Goal: Task Accomplishment & Management: Manage account settings

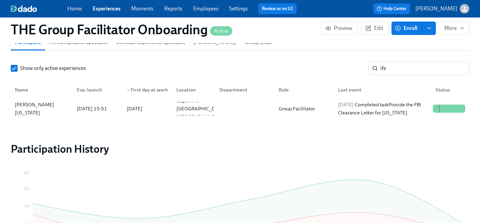
scroll to position [0, 9315]
click at [104, 9] on link "Experiences" at bounding box center [107, 8] width 28 height 6
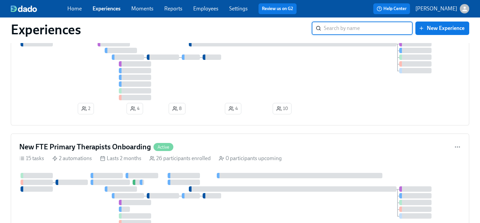
scroll to position [472, 0]
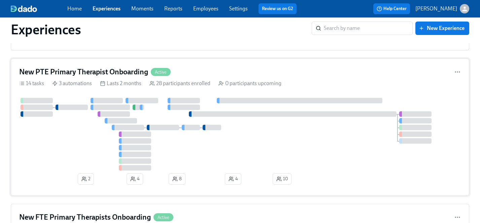
click at [88, 143] on div at bounding box center [239, 134] width 441 height 73
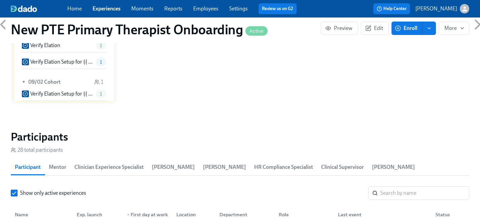
scroll to position [561, 0]
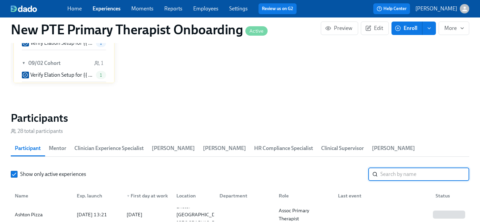
click at [407, 168] on input "search" at bounding box center [424, 174] width 89 height 13
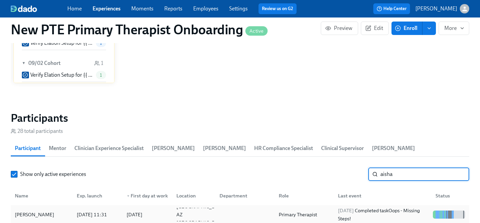
type input "aisha"
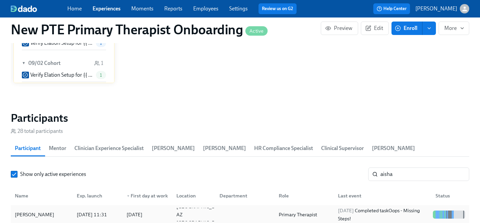
click at [26, 211] on div "[PERSON_NAME]" at bounding box center [34, 215] width 45 height 8
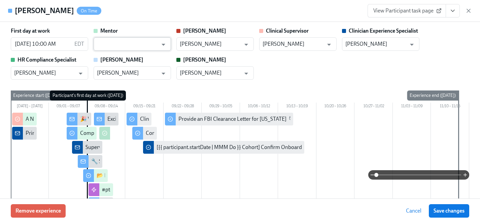
click at [138, 42] on input "text" at bounding box center [127, 43] width 61 height 13
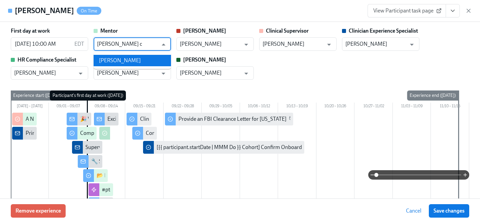
click at [132, 59] on li "[PERSON_NAME]" at bounding box center [132, 60] width 77 height 11
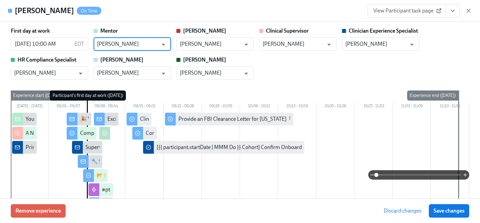
type input "[PERSON_NAME]"
click at [351, 70] on div "First day at work [DATE] 10:00 AM EDT ​ Mentor [PERSON_NAME] ​ [PERSON_NAME] ​ …" at bounding box center [240, 53] width 458 height 52
click at [445, 211] on span "Save changes" at bounding box center [448, 211] width 31 height 7
type input "[PERSON_NAME]"
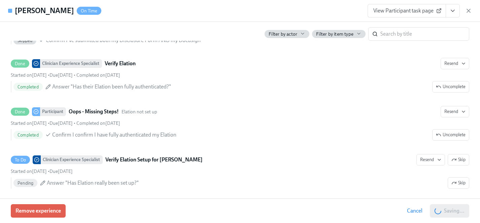
scroll to position [1234, 0]
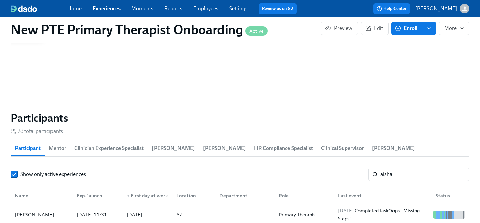
click at [103, 8] on link "Experiences" at bounding box center [107, 8] width 28 height 6
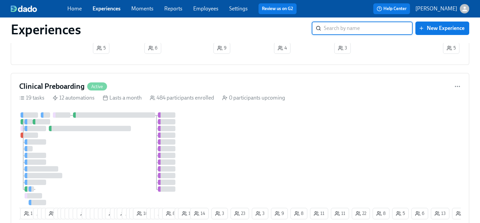
scroll to position [1442, 0]
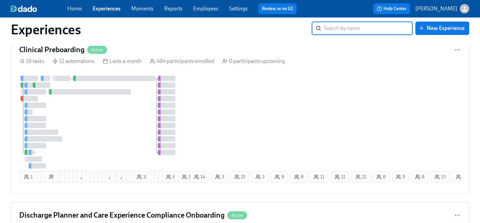
click at [117, 120] on div at bounding box center [104, 122] width 170 height 93
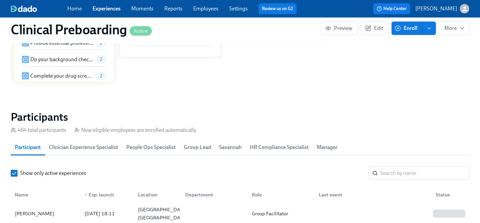
scroll to position [0, 8678]
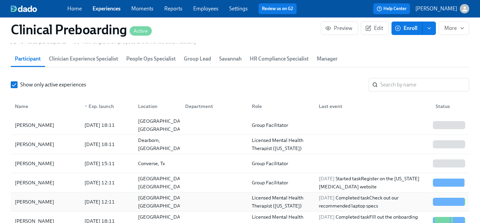
click at [29, 201] on div "[PERSON_NAME]" at bounding box center [34, 202] width 45 height 8
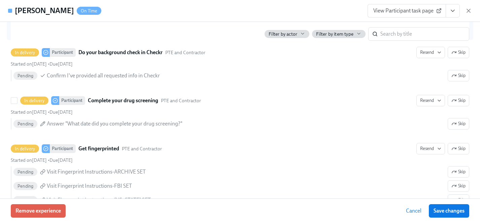
scroll to position [980, 0]
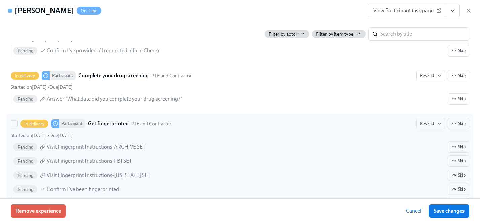
click at [455, 122] on icon "button" at bounding box center [453, 123] width 5 height 5
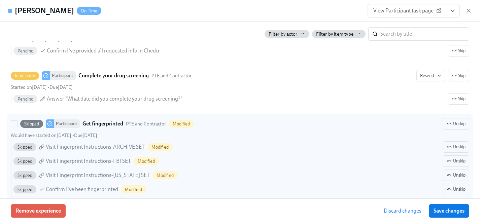
click at [444, 211] on span "Save changes" at bounding box center [448, 211] width 31 height 7
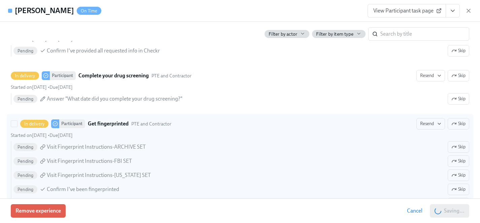
scroll to position [983, 0]
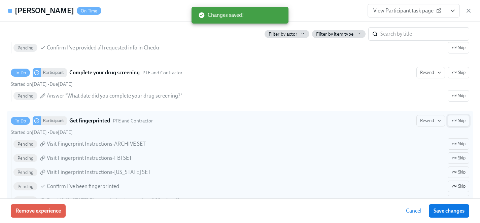
click at [460, 121] on span "Skip" at bounding box center [458, 120] width 14 height 7
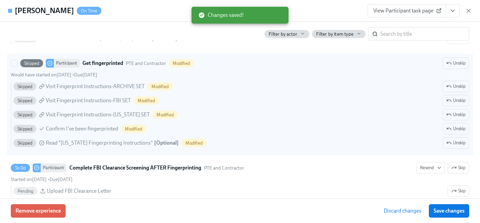
scroll to position [1089, 0]
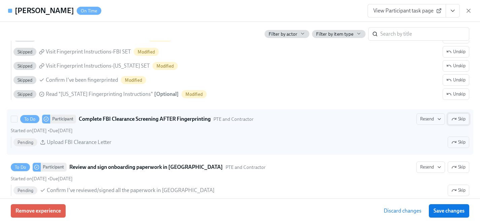
click at [460, 119] on span "Skip" at bounding box center [458, 119] width 14 height 7
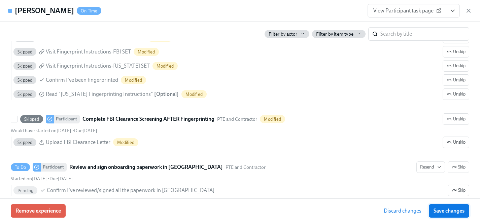
click at [456, 210] on span "Save changes" at bounding box center [448, 211] width 31 height 7
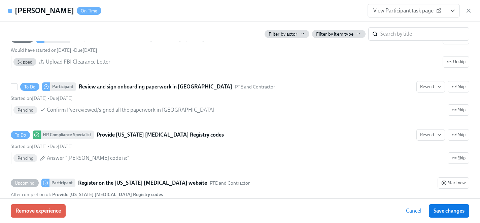
scroll to position [1172, 0]
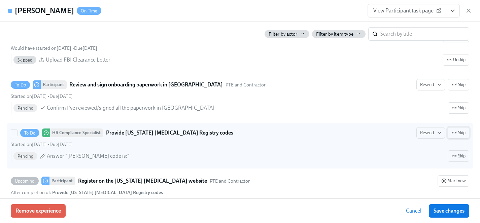
click at [458, 132] on span "Skip" at bounding box center [458, 133] width 14 height 7
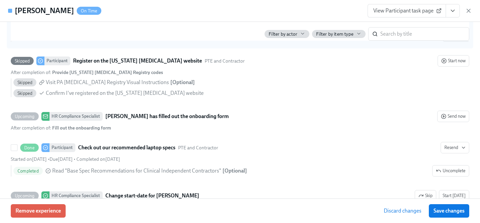
scroll to position [1292, 0]
click at [443, 210] on span "Save changes" at bounding box center [448, 211] width 31 height 7
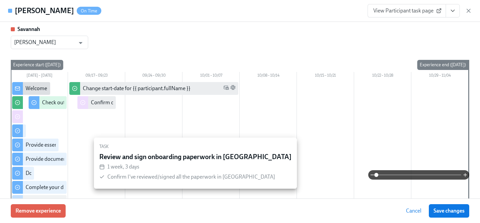
scroll to position [0, 0]
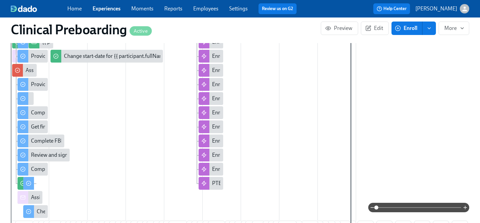
scroll to position [280, 0]
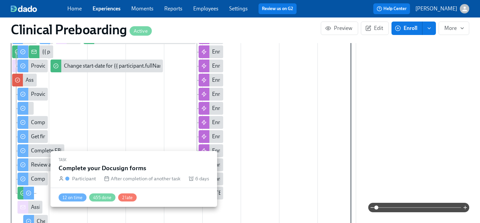
click at [40, 180] on div "Complete your Docusign forms" at bounding box center [67, 178] width 72 height 7
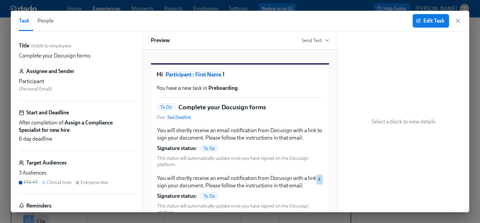
click at [436, 19] on span "Edit Task" at bounding box center [430, 20] width 27 height 7
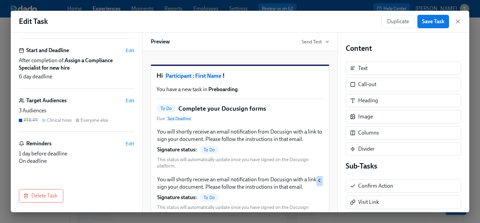
scroll to position [71, 0]
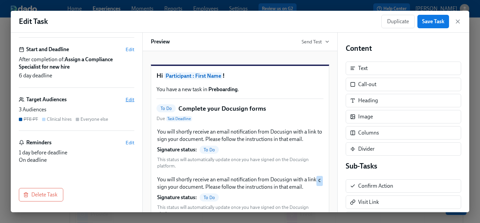
click at [132, 100] on span "Edit" at bounding box center [129, 99] width 9 height 7
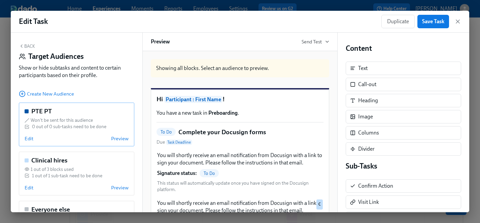
click at [62, 132] on div "PTE PT Won't be sent for this audience 0 out of 0 sub-tasks need to be done Edi…" at bounding box center [76, 125] width 115 height 44
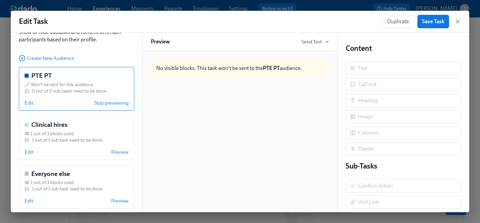
scroll to position [43, 0]
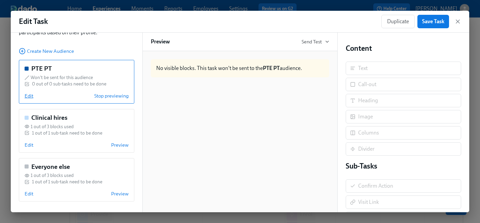
click at [28, 96] on span "Edit" at bounding box center [29, 96] width 9 height 7
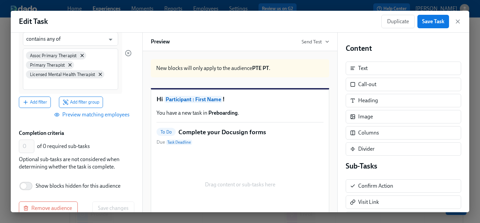
scroll to position [181, 0]
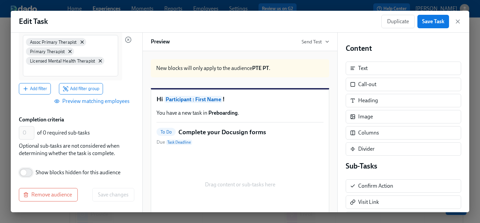
click at [30, 171] on input "Show blocks hidden for this audience" at bounding box center [23, 172] width 44 height 15
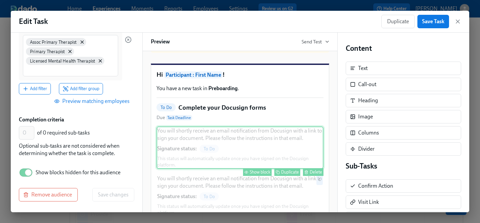
scroll to position [26, 0]
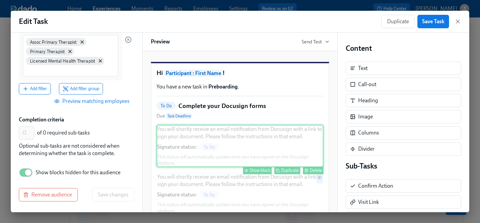
click at [252, 146] on div "You will shortly receive an email notification from Docusign with a link to sig…" at bounding box center [239, 146] width 167 height 42
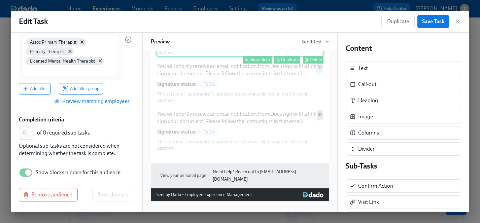
scroll to position [145, 0]
click at [24, 172] on input "Show blocks hidden for this audience" at bounding box center [28, 172] width 44 height 15
checkbox input "false"
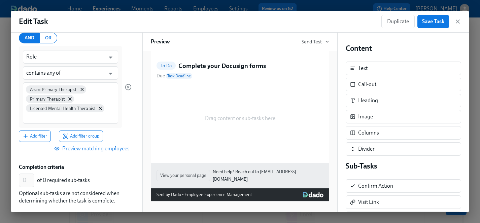
scroll to position [181, 0]
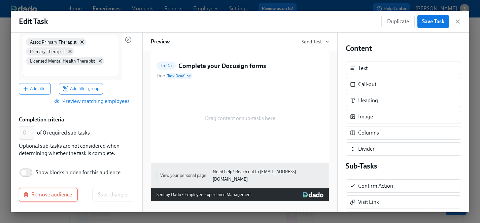
click at [63, 195] on span "Remove audience" at bounding box center [48, 194] width 47 height 7
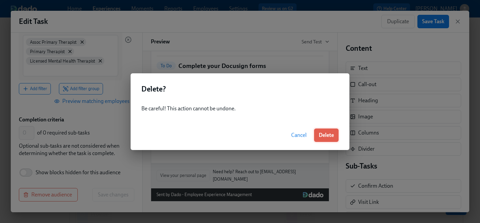
click at [327, 136] on span "Delete" at bounding box center [326, 135] width 15 height 7
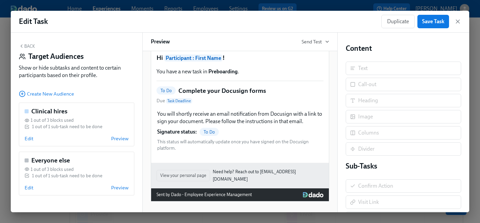
scroll to position [50, 0]
click at [67, 130] on div "Clinical hires 1 out of 3 blocks used 1 out of 1 sub-task need to be done Edit …" at bounding box center [76, 125] width 115 height 44
click at [28, 138] on span "Edit" at bounding box center [29, 138] width 9 height 7
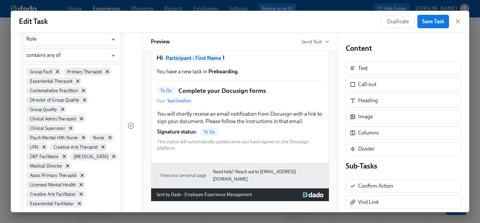
scroll to position [0, 0]
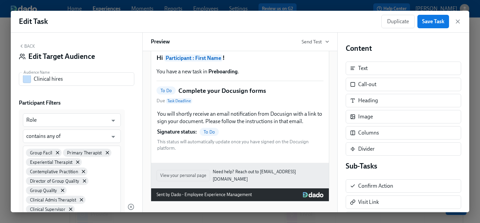
click at [31, 44] on button "Back" at bounding box center [27, 45] width 16 height 5
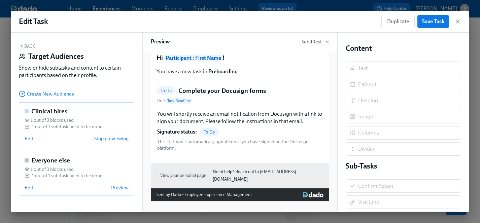
click at [64, 186] on div "Edit Preview" at bounding box center [77, 187] width 104 height 7
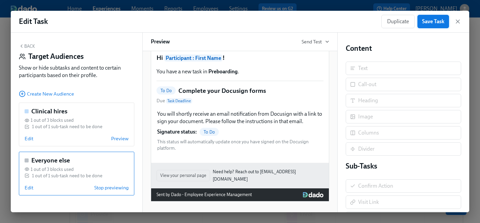
click at [437, 22] on span "Save Task" at bounding box center [433, 21] width 22 height 7
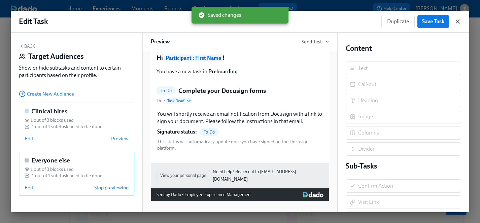
click at [456, 21] on icon "button" at bounding box center [457, 21] width 7 height 7
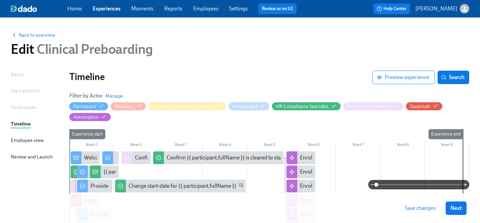
click at [422, 205] on span "Save changes" at bounding box center [420, 208] width 31 height 7
click at [459, 208] on span "Next" at bounding box center [455, 208] width 11 height 7
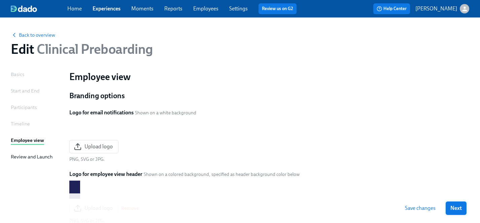
click at [449, 209] on button "Next" at bounding box center [455, 207] width 21 height 13
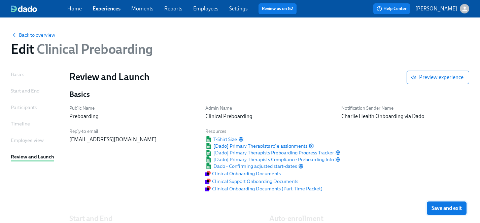
click at [447, 209] on span "Save and exit" at bounding box center [446, 208] width 30 height 7
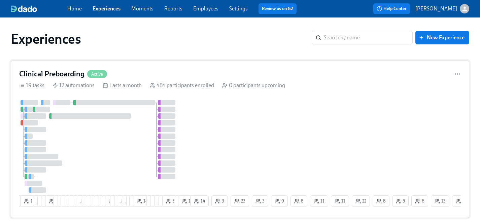
click at [107, 145] on div at bounding box center [104, 146] width 170 height 93
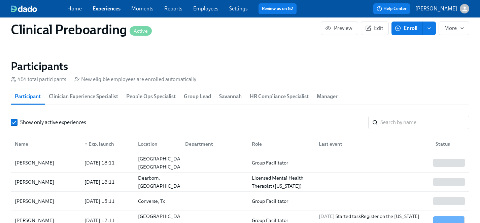
scroll to position [758, 0]
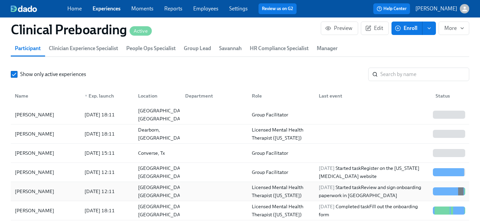
click at [29, 190] on div "[PERSON_NAME]" at bounding box center [34, 191] width 45 height 8
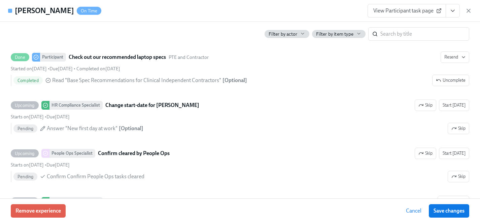
scroll to position [1517, 0]
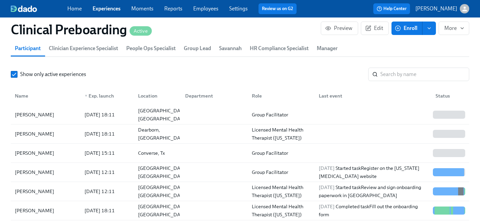
click at [392, 81] on div "Show only active experiences ​ Name ▼ Exp. launch Location Department Role Last…" at bounding box center [240, 160] width 458 height 184
click at [386, 74] on input "search" at bounding box center [424, 74] width 89 height 13
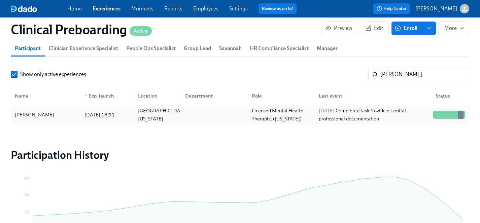
click at [32, 114] on div "[PERSON_NAME]" at bounding box center [34, 115] width 45 height 8
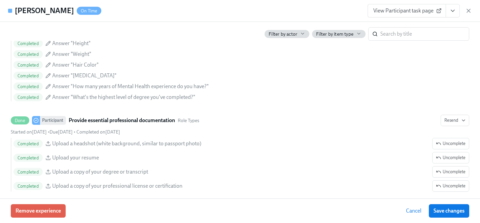
scroll to position [707, 0]
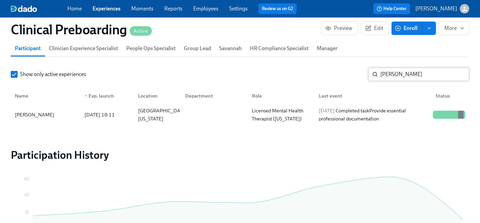
click at [418, 75] on input "[PERSON_NAME]" at bounding box center [424, 74] width 89 height 13
drag, startPoint x: 418, startPoint y: 74, endPoint x: 273, endPoint y: 73, distance: 144.3
click at [273, 73] on div "Show only active experiences [PERSON_NAME] ​" at bounding box center [240, 74] width 458 height 13
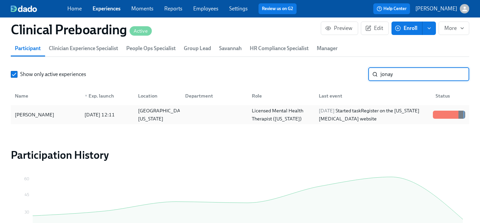
click at [29, 114] on div "[PERSON_NAME]" at bounding box center [34, 115] width 45 height 8
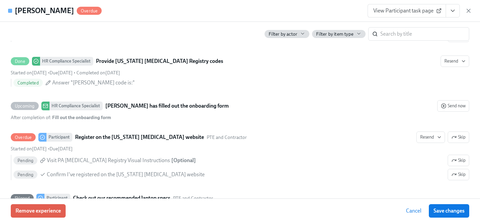
scroll to position [1237, 0]
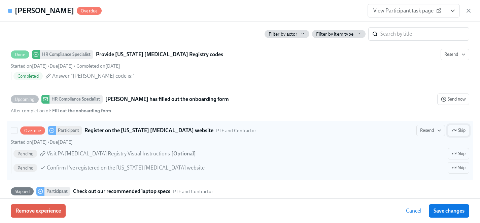
click at [461, 130] on span "Skip" at bounding box center [458, 130] width 14 height 7
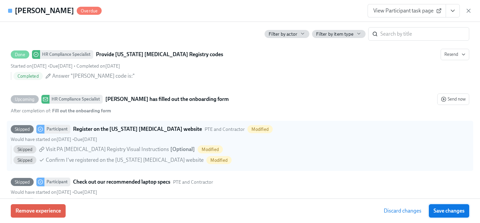
click at [454, 209] on span "Save changes" at bounding box center [448, 211] width 31 height 7
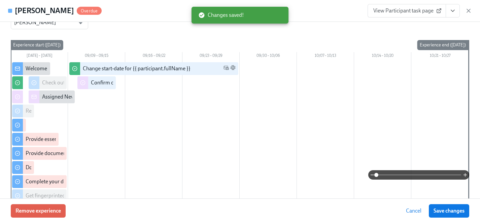
scroll to position [0, 0]
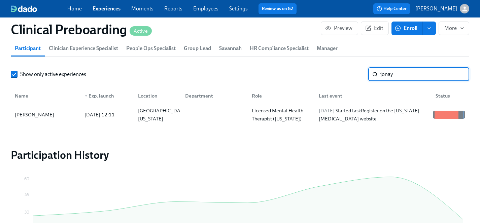
drag, startPoint x: 406, startPoint y: 73, endPoint x: 340, endPoint y: 73, distance: 65.9
click at [340, 73] on div "Show only active experiences [PERSON_NAME] ​" at bounding box center [240, 74] width 458 height 13
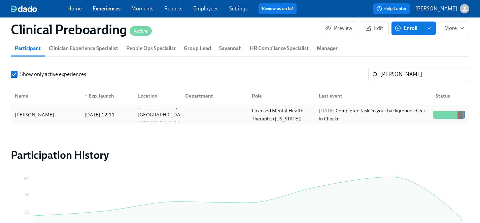
click at [31, 114] on div "[PERSON_NAME]" at bounding box center [34, 115] width 45 height 8
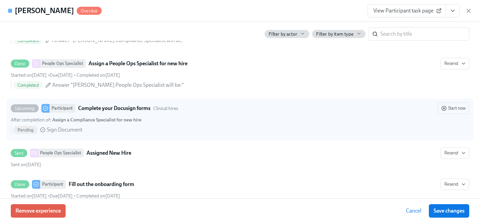
scroll to position [406, 0]
click at [459, 110] on span "Start now" at bounding box center [453, 108] width 24 height 7
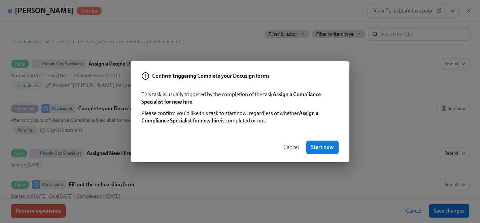
click at [292, 148] on span "Cancel" at bounding box center [290, 147] width 15 height 7
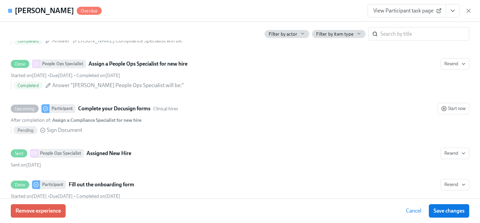
click at [452, 11] on icon "View task page" at bounding box center [452, 11] width 3 height 2
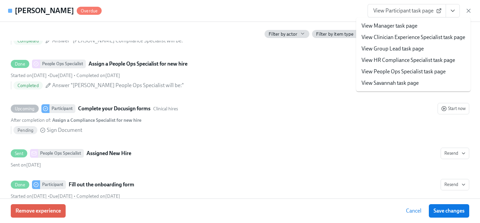
click at [399, 59] on link "View HR Compliance Specialist task page" at bounding box center [408, 60] width 94 height 7
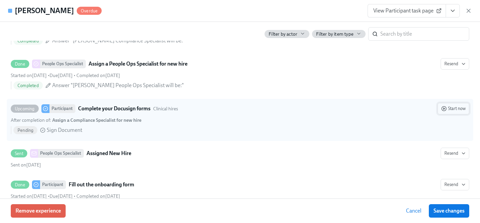
click at [454, 108] on span "Start now" at bounding box center [453, 108] width 24 height 7
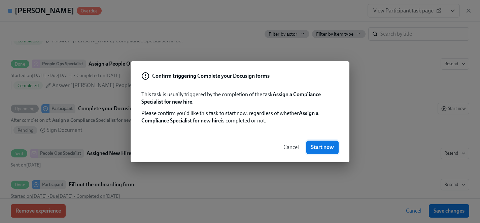
click at [319, 146] on span "Start now" at bounding box center [322, 147] width 23 height 7
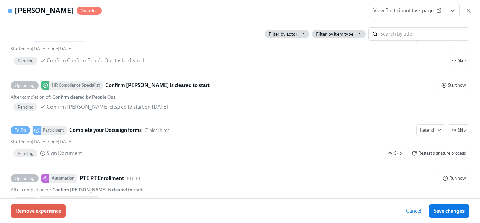
scroll to position [1409, 0]
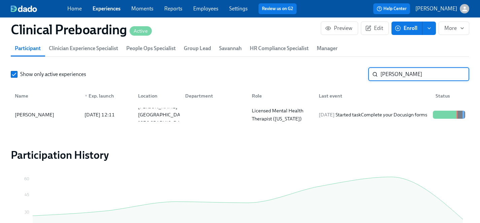
drag, startPoint x: 403, startPoint y: 73, endPoint x: 328, endPoint y: 74, distance: 74.7
click at [328, 74] on div "Show only active experiences [PERSON_NAME] ​" at bounding box center [240, 74] width 458 height 13
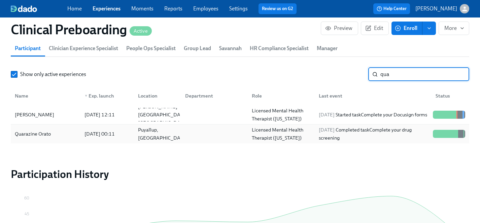
click at [25, 133] on div "Quarazine Orato" at bounding box center [32, 134] width 41 height 8
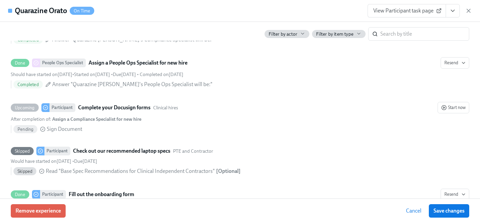
scroll to position [394, 0]
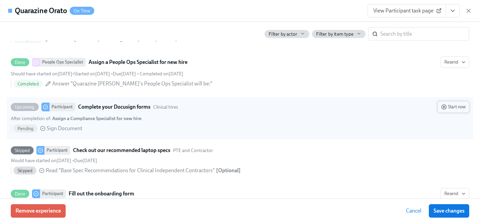
click at [455, 105] on span "Start now" at bounding box center [453, 107] width 24 height 7
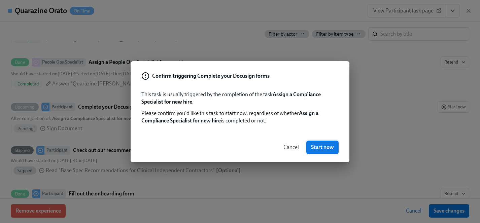
click at [321, 147] on span "Start now" at bounding box center [322, 147] width 23 height 7
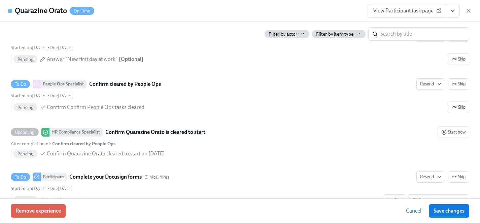
scroll to position [1389, 0]
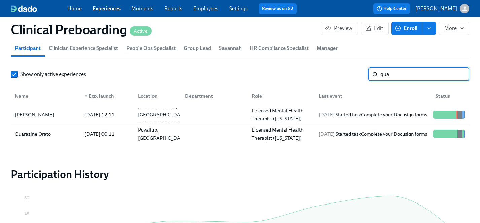
drag, startPoint x: 401, startPoint y: 74, endPoint x: 351, endPoint y: 73, distance: 50.5
click at [351, 73] on div "Show only active experiences qua ​" at bounding box center [240, 74] width 458 height 13
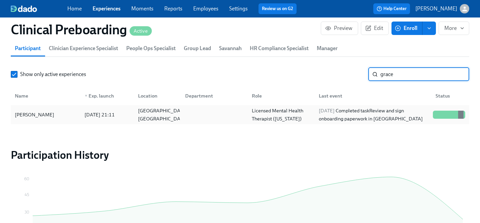
click at [34, 114] on div "[PERSON_NAME]" at bounding box center [34, 115] width 45 height 8
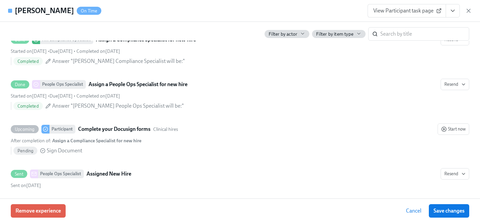
scroll to position [374, 0]
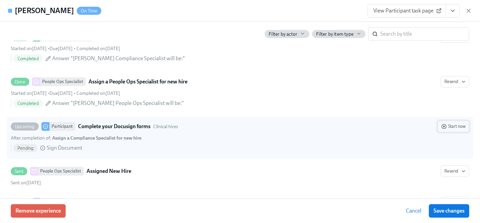
click at [458, 126] on span "Start now" at bounding box center [453, 126] width 24 height 7
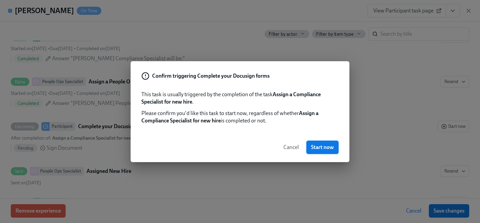
click at [322, 147] on span "Start now" at bounding box center [322, 147] width 23 height 7
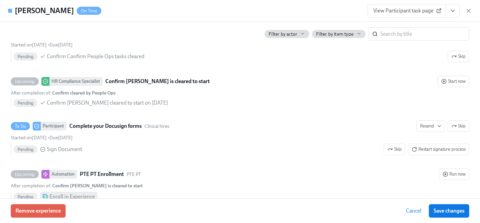
scroll to position [1373, 0]
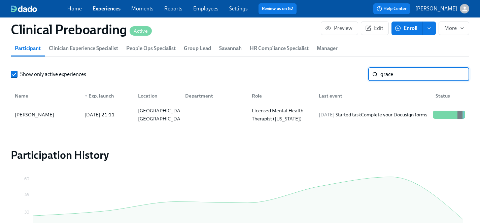
drag, startPoint x: 407, startPoint y: 75, endPoint x: 299, endPoint y: 75, distance: 108.3
click at [299, 75] on div "Show only active experiences grace ​" at bounding box center [240, 74] width 458 height 13
type input "kaylee"
click at [31, 114] on div "[PERSON_NAME]" at bounding box center [34, 115] width 45 height 8
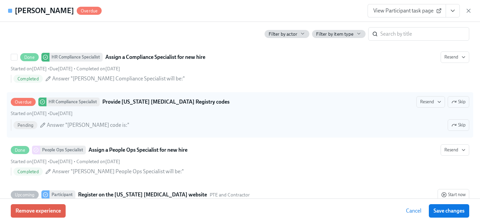
scroll to position [1040, 0]
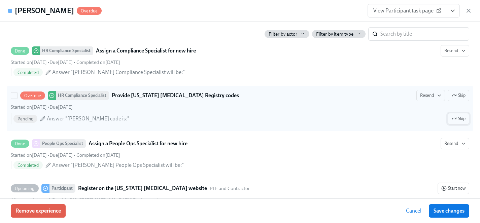
click at [455, 118] on icon "button" at bounding box center [454, 118] width 1 height 1
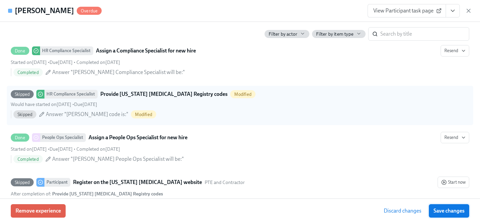
click at [448, 210] on span "Save changes" at bounding box center [448, 211] width 31 height 7
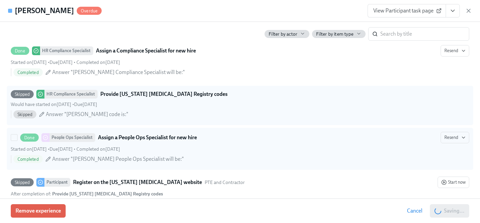
scroll to position [1195, 0]
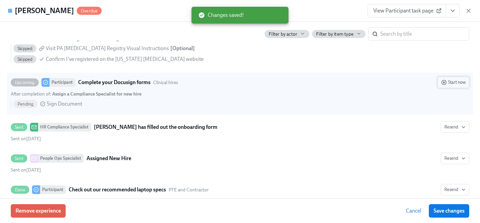
click at [456, 81] on span "Start now" at bounding box center [453, 82] width 24 height 7
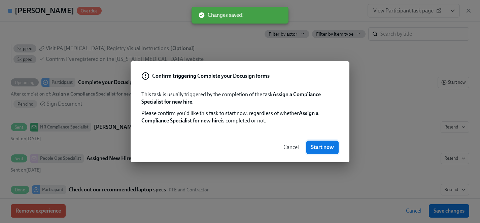
click at [321, 147] on span "Start now" at bounding box center [322, 147] width 23 height 7
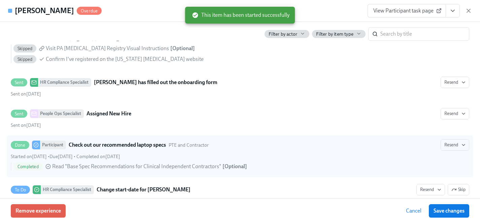
scroll to position [1418, 0]
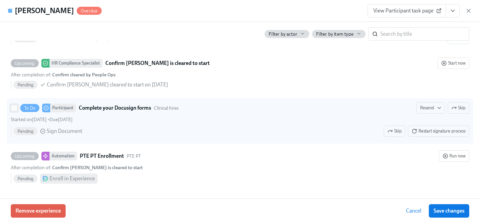
click at [11, 108] on input "To Do Participant Complete your Docusign forms Clinical hires Resend Skip Start…" at bounding box center [14, 108] width 6 height 6
checkbox input "true"
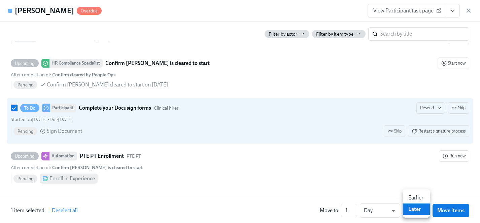
click at [417, 192] on li "Earlier" at bounding box center [416, 197] width 27 height 11
type input "earlier"
click at [353, 208] on input "2" at bounding box center [346, 210] width 16 height 13
click at [352, 208] on input "3" at bounding box center [346, 210] width 16 height 13
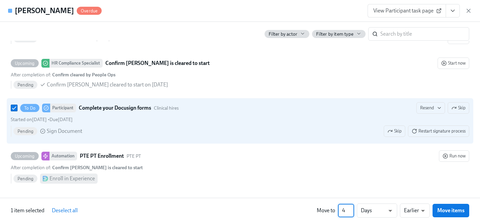
type input "4"
click at [352, 208] on input "4" at bounding box center [346, 210] width 16 height 13
click at [444, 211] on span "Move items" at bounding box center [450, 210] width 27 height 7
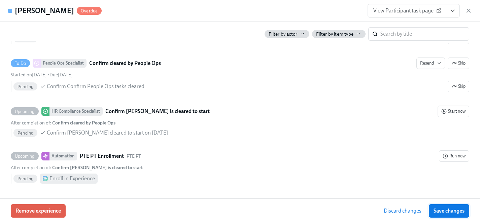
click at [452, 208] on span "Save changes" at bounding box center [448, 211] width 31 height 7
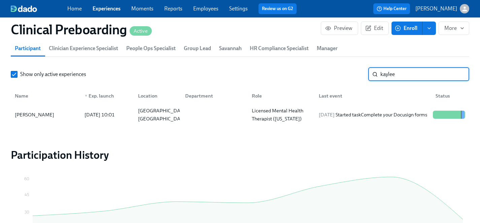
drag, startPoint x: 404, startPoint y: 74, endPoint x: 301, endPoint y: 74, distance: 102.6
click at [301, 74] on div "Show only active experiences [PERSON_NAME] ​" at bounding box center [240, 74] width 458 height 13
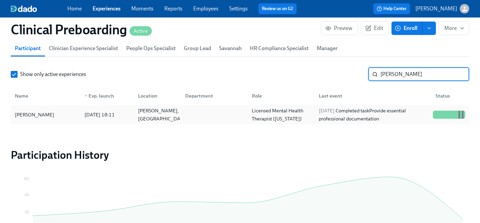
type input "[PERSON_NAME]"
click at [25, 113] on div "[PERSON_NAME]" at bounding box center [34, 115] width 45 height 8
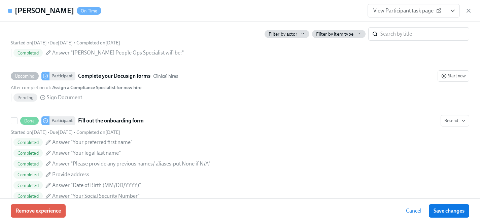
scroll to position [368, 0]
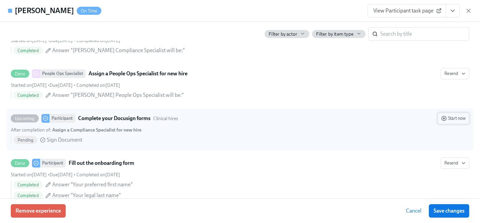
click at [454, 115] on span "Start now" at bounding box center [453, 118] width 24 height 7
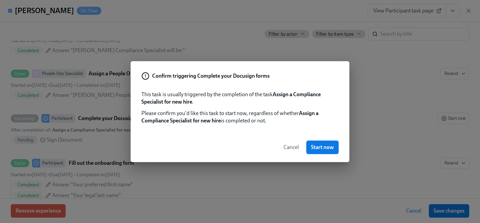
click at [325, 148] on span "Start now" at bounding box center [322, 147] width 23 height 7
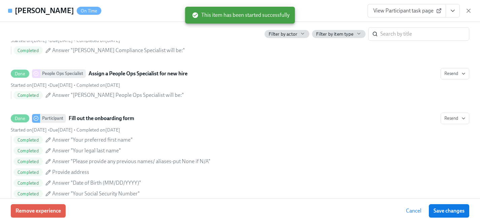
scroll to position [1379, 0]
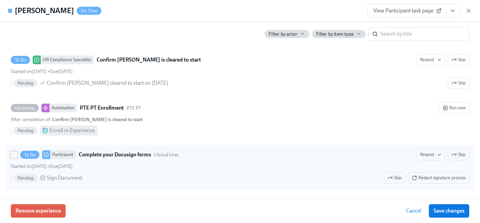
click at [15, 155] on input "To Do Participant Complete your Docusign forms Clinical hires Resend Skip Start…" at bounding box center [14, 155] width 6 height 6
checkbox input "true"
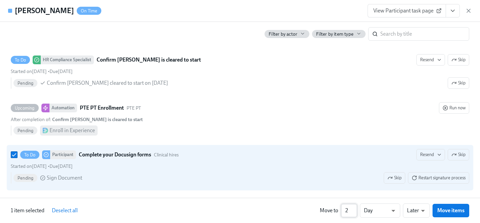
click at [355, 209] on input "2" at bounding box center [349, 210] width 16 height 13
click at [355, 209] on input "3" at bounding box center [349, 210] width 16 height 13
type input "4"
click at [355, 209] on input "4" at bounding box center [349, 210] width 16 height 13
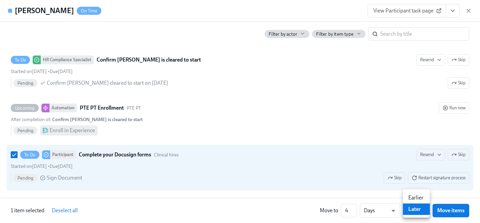
click at [418, 195] on li "Earlier" at bounding box center [416, 197] width 27 height 11
type input "earlier"
click at [446, 211] on span "Move items" at bounding box center [450, 210] width 27 height 7
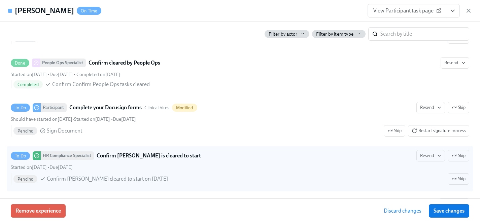
scroll to position [1332, 0]
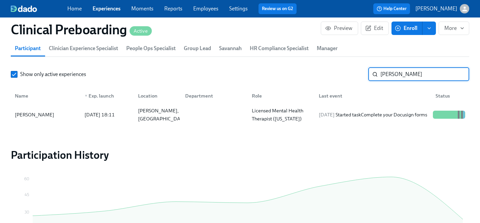
drag, startPoint x: 412, startPoint y: 73, endPoint x: 325, endPoint y: 73, distance: 86.8
click at [325, 73] on div "Show only active experiences [PERSON_NAME] ​" at bounding box center [240, 74] width 458 height 13
type input "chandra"
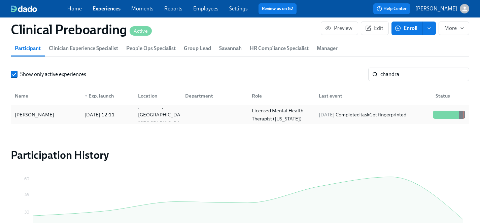
click at [30, 113] on div "[PERSON_NAME]" at bounding box center [34, 115] width 45 height 8
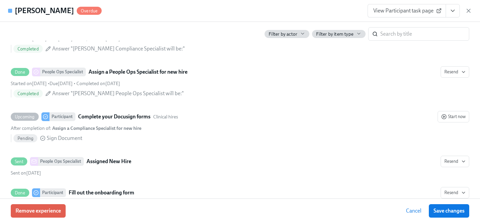
scroll to position [381, 0]
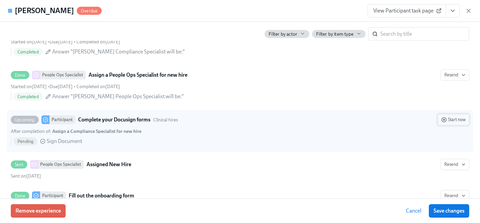
click at [451, 120] on span "Start now" at bounding box center [453, 119] width 24 height 7
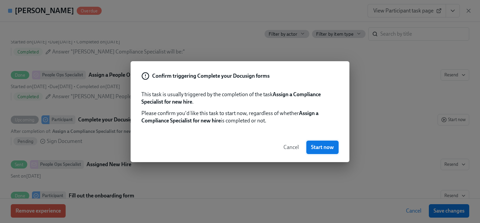
click at [326, 147] on span "Start now" at bounding box center [322, 147] width 23 height 7
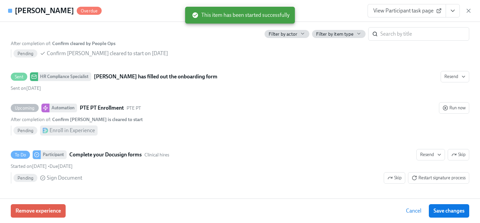
scroll to position [1388, 0]
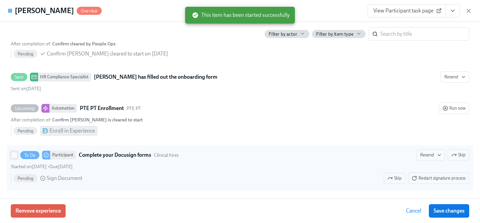
click at [16, 155] on input "To Do Participant Complete your Docusign forms Clinical hires Resend Skip Start…" at bounding box center [14, 155] width 6 height 6
checkbox input "true"
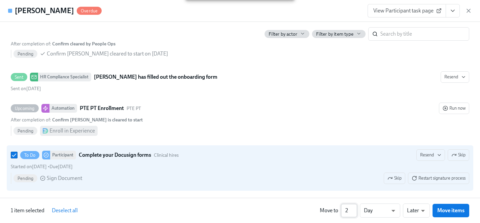
click at [354, 210] on input "2" at bounding box center [349, 210] width 16 height 13
click at [354, 210] on input "3" at bounding box center [349, 210] width 16 height 13
type input "4"
click at [354, 210] on input "4" at bounding box center [349, 210] width 16 height 13
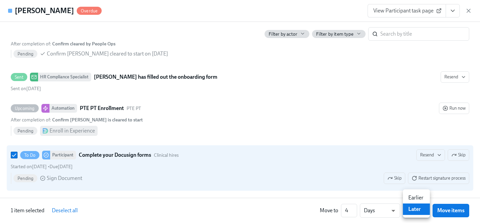
click at [413, 196] on li "Earlier" at bounding box center [416, 197] width 27 height 11
type input "earlier"
click at [455, 213] on span "Move items" at bounding box center [450, 210] width 27 height 7
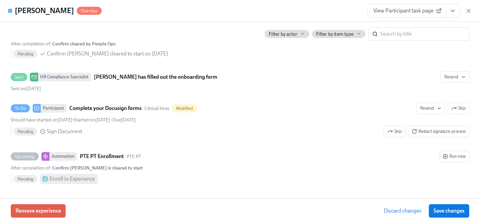
click at [456, 212] on span "Save changes" at bounding box center [448, 211] width 31 height 7
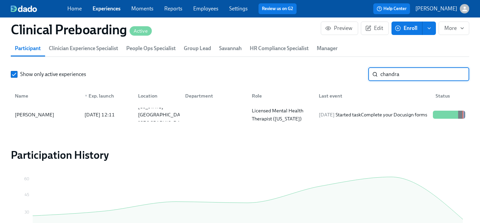
drag, startPoint x: 409, startPoint y: 75, endPoint x: 356, endPoint y: 75, distance: 52.8
click at [356, 75] on div "Show only active experiences chandra ​" at bounding box center [240, 74] width 458 height 13
click at [23, 115] on div "[PERSON_NAME]" at bounding box center [34, 115] width 45 height 8
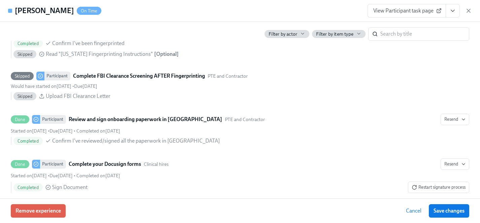
scroll to position [976, 0]
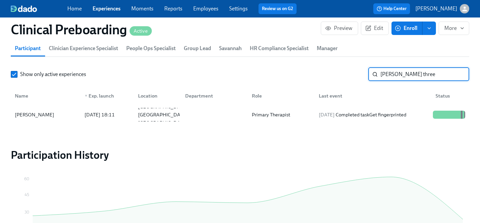
drag, startPoint x: 416, startPoint y: 74, endPoint x: 320, endPoint y: 73, distance: 96.2
click at [320, 73] on div "Show only active experiences [PERSON_NAME] three ​" at bounding box center [240, 74] width 458 height 13
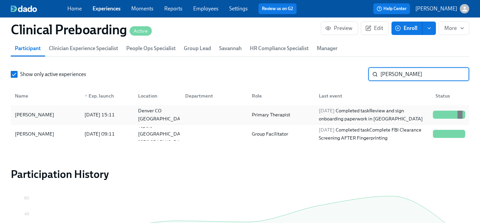
type input "[PERSON_NAME]"
click at [28, 115] on div "[PERSON_NAME]" at bounding box center [34, 115] width 45 height 8
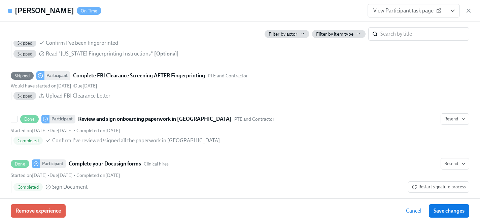
scroll to position [1026, 0]
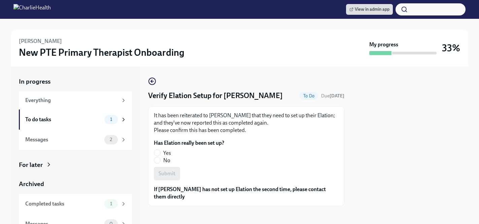
click at [167, 156] on span "Yes" at bounding box center [167, 153] width 8 height 7
click at [160, 156] on input "Yes" at bounding box center [157, 153] width 6 height 6
radio input "true"
click at [165, 174] on span "Submit" at bounding box center [166, 174] width 17 height 7
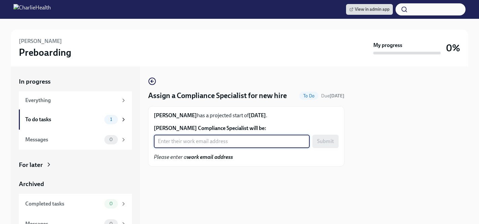
click at [178, 143] on input "[PERSON_NAME] Compliance Specialist will be:" at bounding box center [232, 141] width 156 height 13
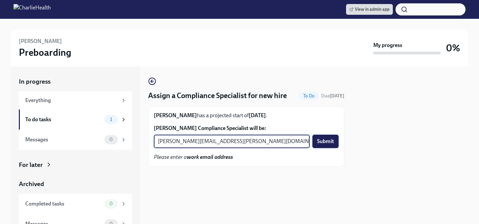
type input "[PERSON_NAME][EMAIL_ADDRESS][PERSON_NAME][DOMAIN_NAME]"
click at [323, 142] on span "Submit" at bounding box center [325, 141] width 17 height 7
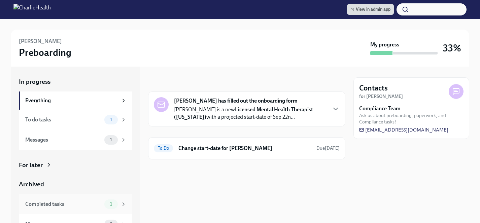
click at [52, 201] on div "Completed tasks" at bounding box center [63, 203] width 76 height 7
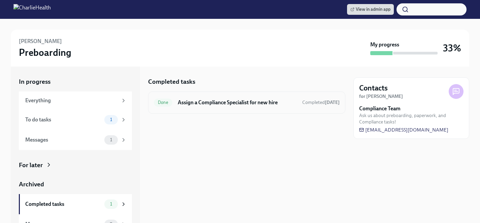
click at [235, 103] on h6 "Assign a Compliance Specialist for new hire" at bounding box center [237, 102] width 119 height 7
